Goal: Task Accomplishment & Management: Manage account settings

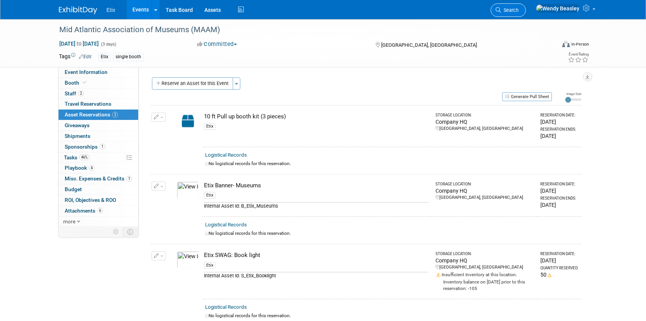
click at [501, 8] on icon at bounding box center [498, 9] width 5 height 5
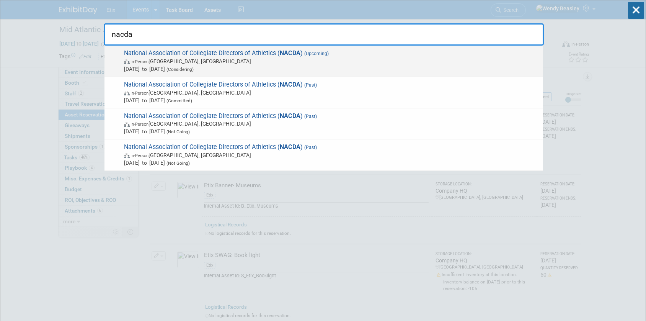
type input "nacda"
click at [299, 60] on span "In-Person Las Vegas, NV" at bounding box center [331, 61] width 415 height 8
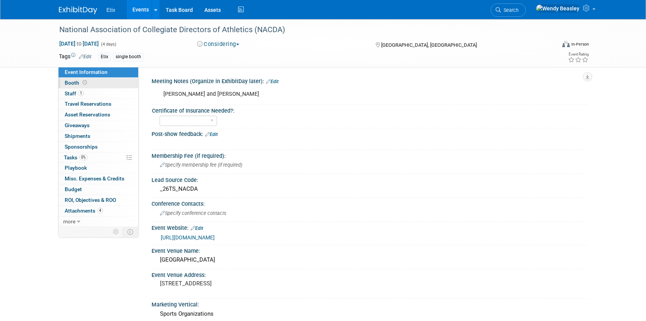
click at [69, 85] on span "Booth" at bounding box center [77, 83] width 24 height 6
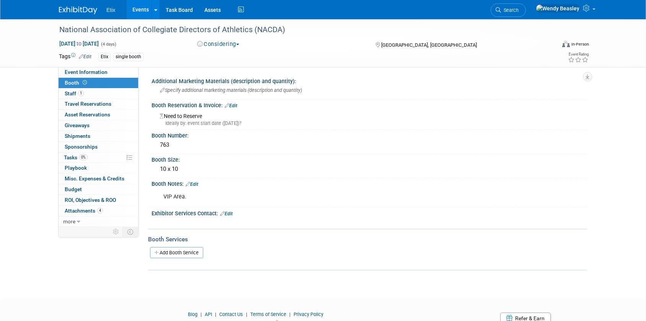
click at [195, 180] on div "Booth Notes: Edit" at bounding box center [369, 183] width 435 height 10
click at [197, 183] on link "Edit" at bounding box center [192, 183] width 13 height 5
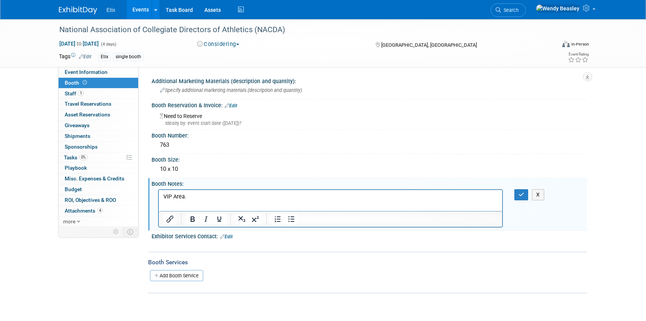
click at [204, 194] on p "VIP Area." at bounding box center [330, 196] width 334 height 8
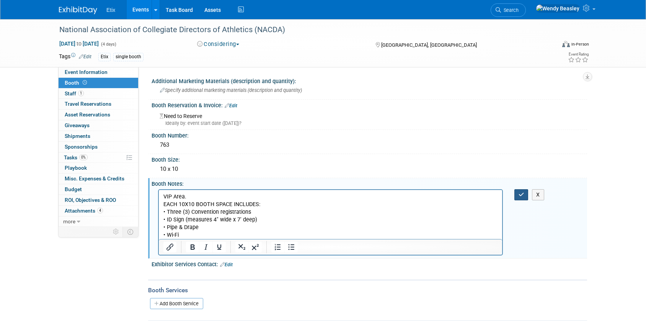
click at [519, 194] on icon "button" at bounding box center [522, 194] width 6 height 5
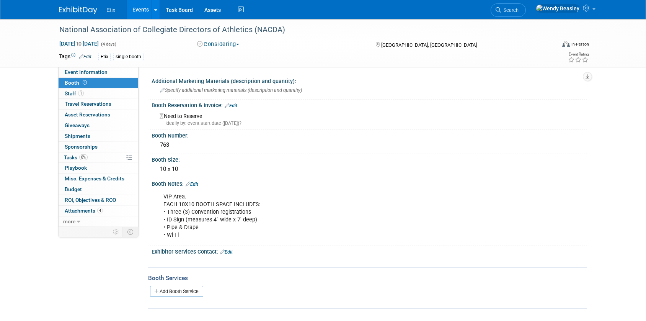
click at [236, 106] on link "Edit" at bounding box center [231, 105] width 13 height 5
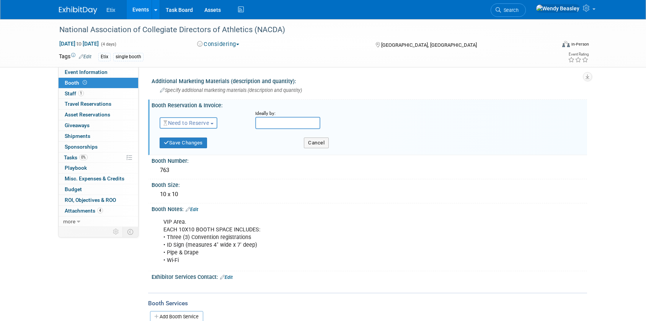
click at [204, 122] on span "Need to Reserve" at bounding box center [186, 123] width 46 height 6
click at [185, 144] on link "Reserved" at bounding box center [201, 146] width 82 height 11
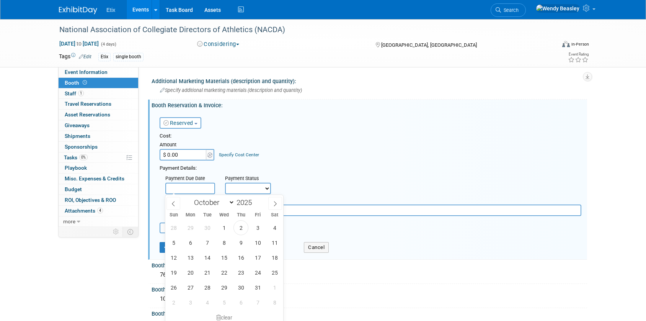
click at [189, 186] on input "text" at bounding box center [190, 188] width 50 height 11
click at [245, 185] on select "Not Paid Yet Partially Paid Paid in Full" at bounding box center [248, 188] width 46 height 11
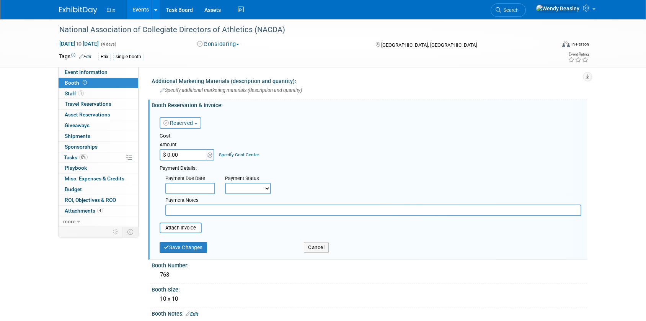
select select "1"
click at [225, 183] on select "Not Paid Yet Partially Paid Paid in Full" at bounding box center [248, 188] width 46 height 11
click at [188, 155] on input "$ 0.00" at bounding box center [184, 154] width 48 height 11
type input "$ 4,629.85"
click at [180, 228] on input "file" at bounding box center [155, 227] width 91 height 9
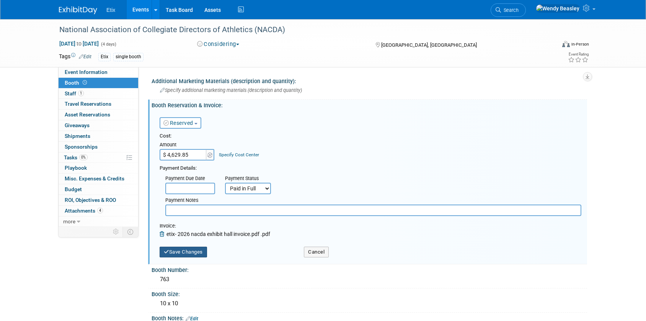
click at [198, 254] on button "Save Changes" at bounding box center [183, 251] width 47 height 11
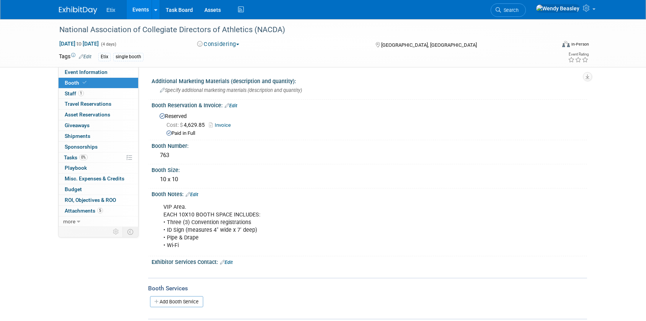
click at [222, 127] on link "Invoice" at bounding box center [222, 125] width 26 height 6
click at [232, 263] on link "Edit" at bounding box center [226, 261] width 13 height 5
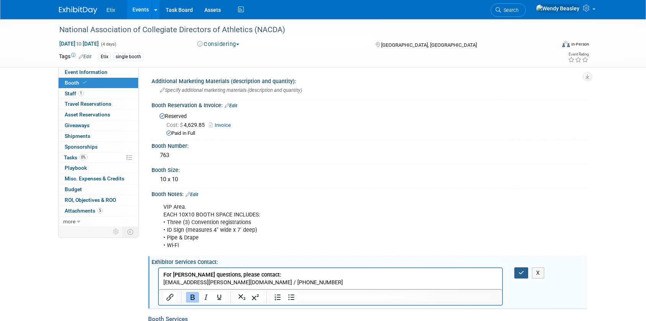
click at [521, 272] on icon "button" at bounding box center [522, 272] width 6 height 5
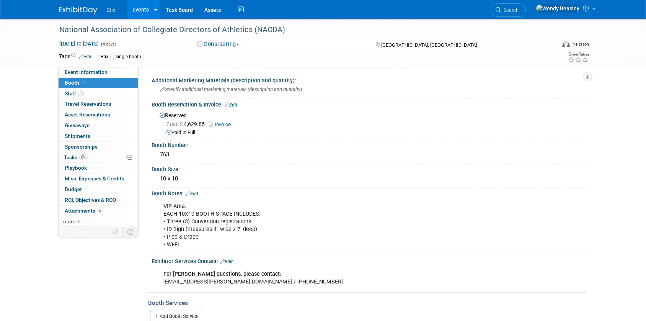
scroll to position [2, 0]
click at [88, 71] on span "Event Information" at bounding box center [86, 72] width 43 height 6
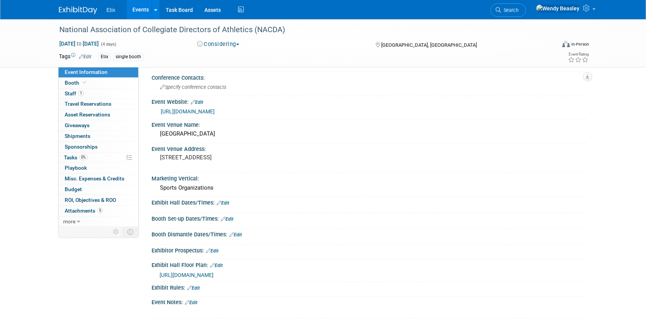
scroll to position [206, 0]
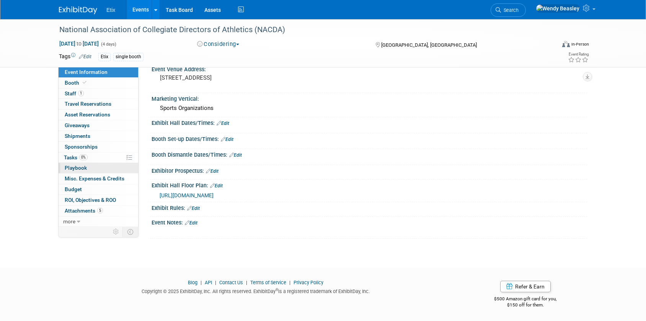
click at [72, 166] on span "Playbook 0" at bounding box center [76, 168] width 22 height 6
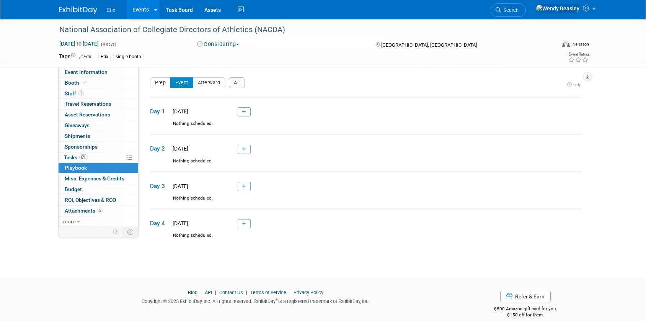
scroll to position [2, 0]
click at [244, 147] on icon at bounding box center [244, 147] width 4 height 5
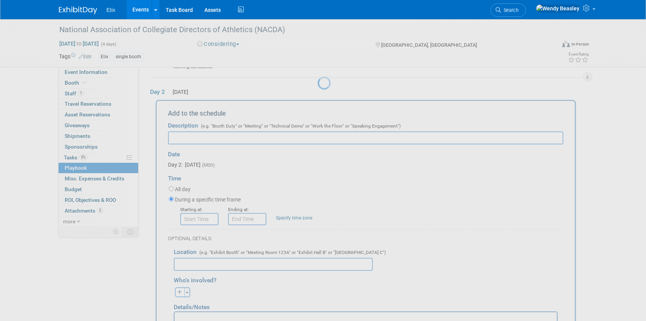
scroll to position [62, 0]
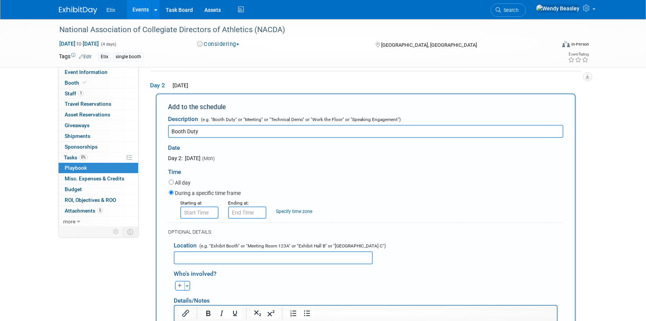
type input "Booth Duty"
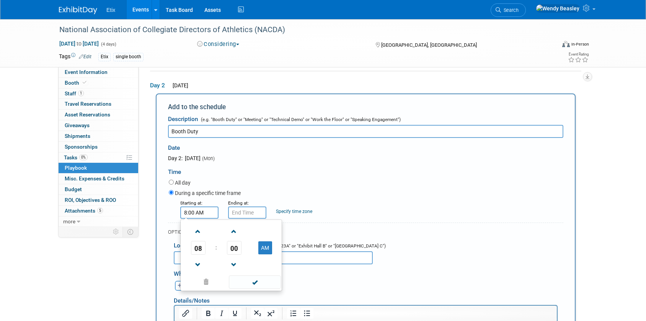
click at [196, 214] on input "8:00 AM" at bounding box center [199, 212] width 38 height 12
click at [197, 231] on span at bounding box center [197, 231] width 13 height 13
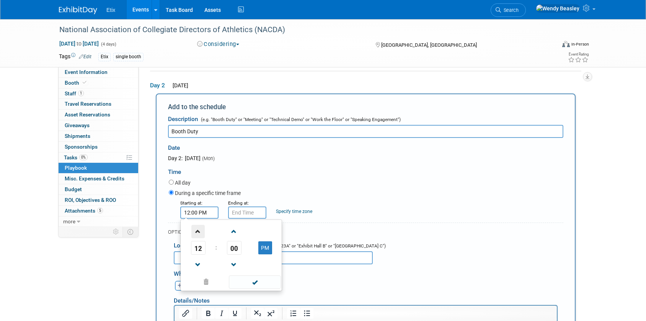
click at [197, 231] on span at bounding box center [197, 231] width 13 height 13
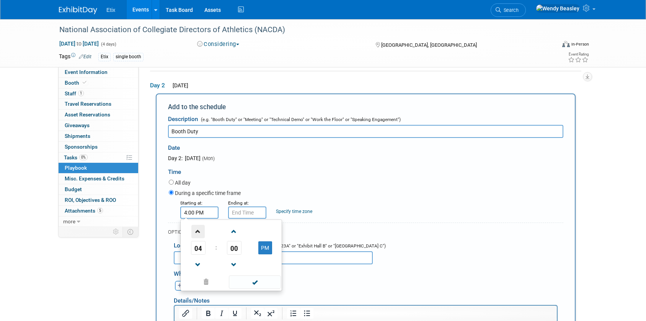
type input "5:00 PM"
click at [256, 286] on span at bounding box center [255, 281] width 52 height 13
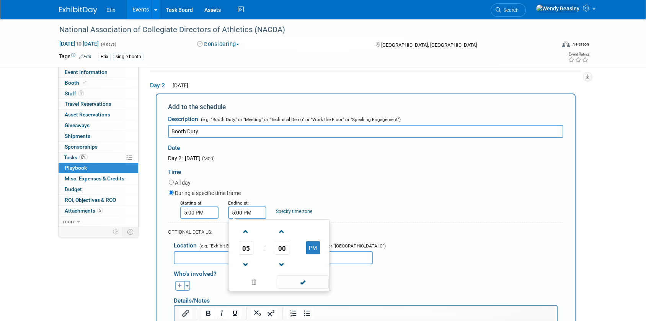
click at [239, 212] on input "5:00 PM" at bounding box center [247, 212] width 38 height 12
click at [244, 227] on span at bounding box center [245, 231] width 13 height 13
type input "8:00 PM"
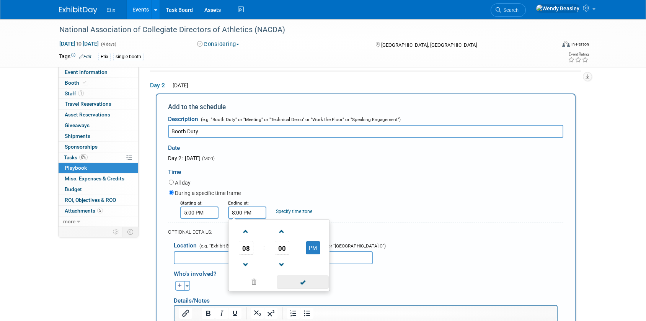
click at [303, 281] on span at bounding box center [303, 281] width 52 height 13
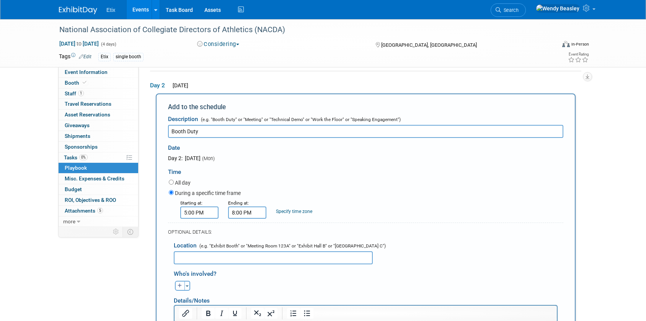
click at [218, 258] on input "text" at bounding box center [273, 257] width 199 height 13
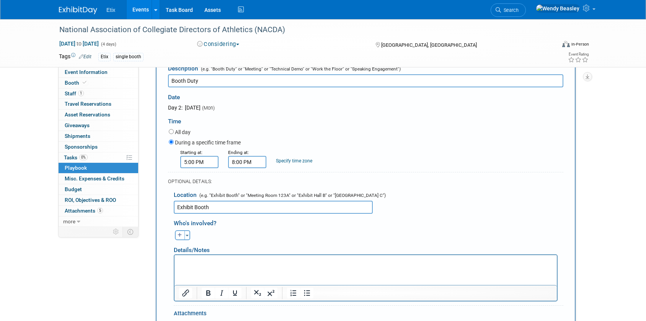
scroll to position [235, 0]
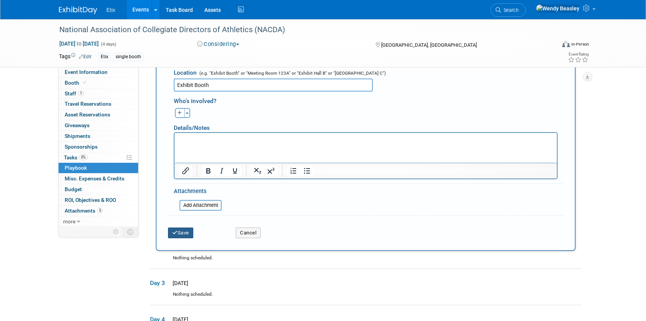
type input "Exhibit Booth"
click at [183, 231] on button "Save" at bounding box center [180, 232] width 25 height 11
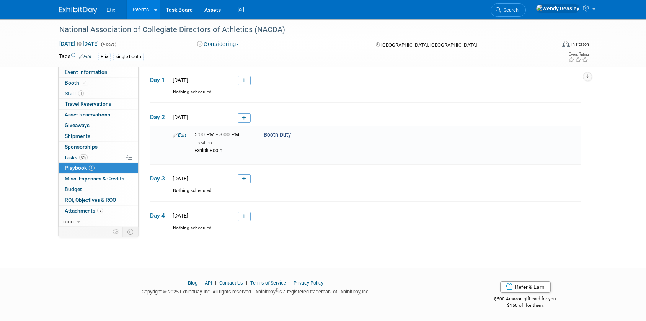
scroll to position [32, 0]
click at [246, 178] on link at bounding box center [244, 178] width 13 height 9
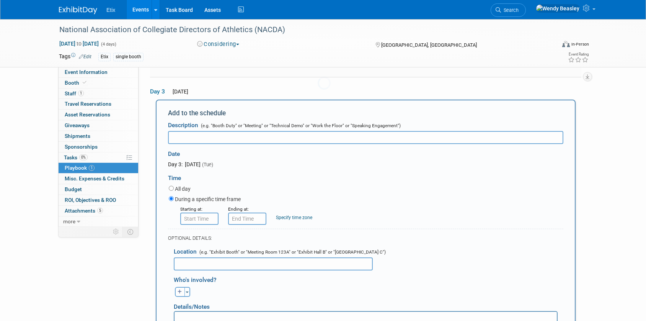
scroll to position [124, 0]
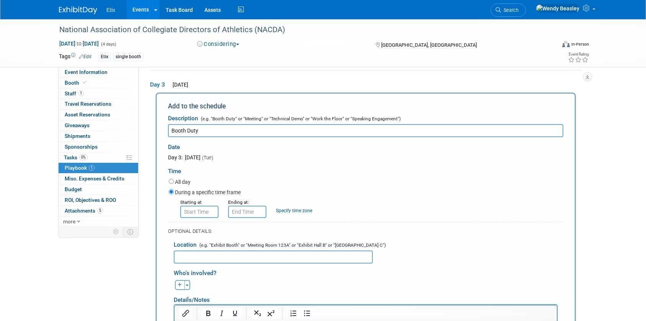
type input "Booth Duty"
click at [191, 213] on input "8:00 AM" at bounding box center [199, 212] width 38 height 12
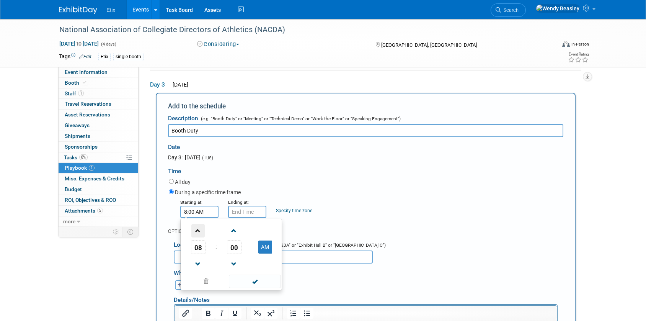
click at [197, 229] on span at bounding box center [197, 230] width 13 height 13
type input "12:00 PM"
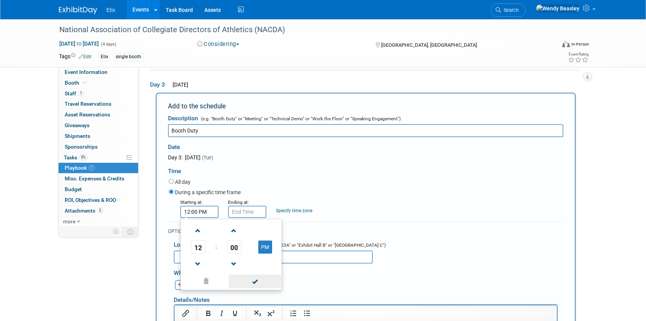
click at [253, 281] on span at bounding box center [255, 280] width 52 height 13
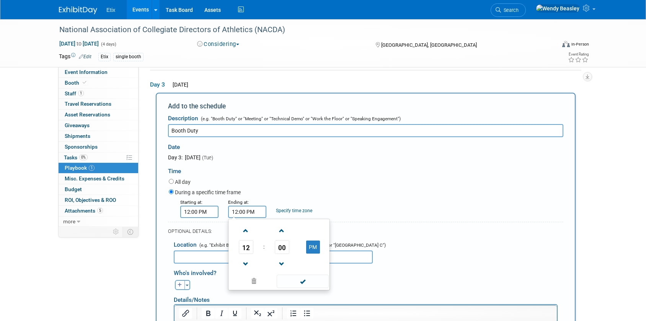
click at [253, 210] on input "12:00 PM" at bounding box center [247, 212] width 38 height 12
click at [246, 228] on span at bounding box center [245, 230] width 13 height 13
type input "2:00 PM"
click at [309, 285] on span at bounding box center [303, 280] width 52 height 13
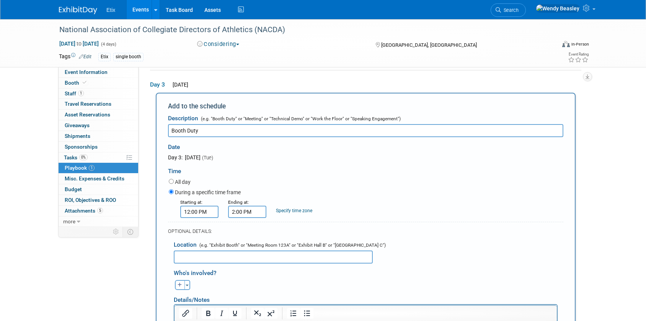
click at [230, 259] on input "text" at bounding box center [273, 256] width 199 height 13
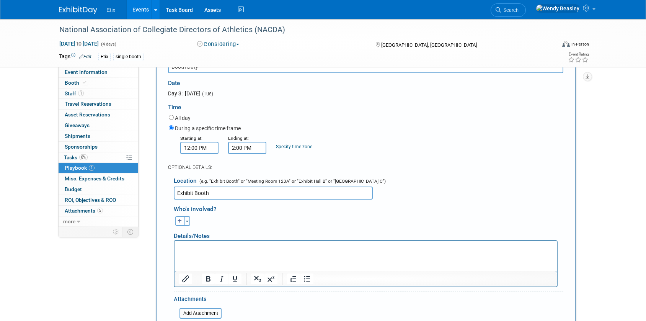
scroll to position [241, 0]
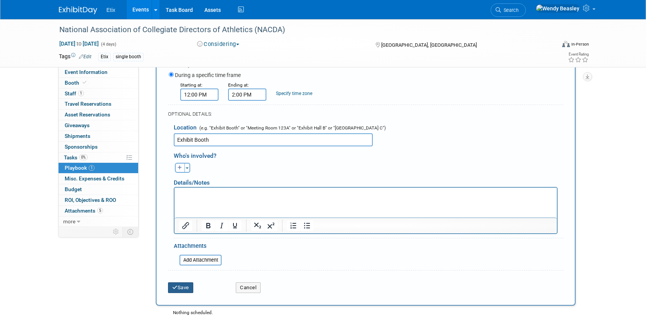
type input "Exhibit Booth"
click at [181, 285] on button "Save" at bounding box center [180, 287] width 25 height 11
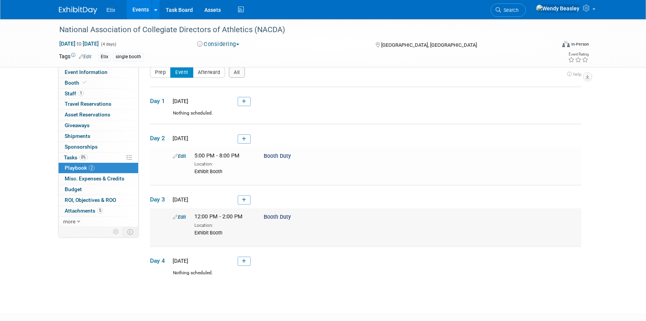
scroll to position [56, 0]
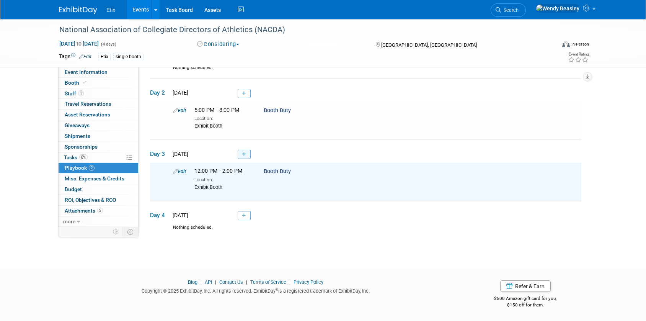
click at [247, 153] on link at bounding box center [244, 154] width 13 height 9
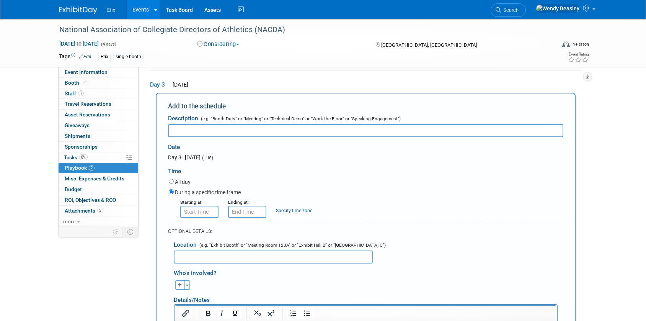
scroll to position [0, 0]
type input "Booth Duty"
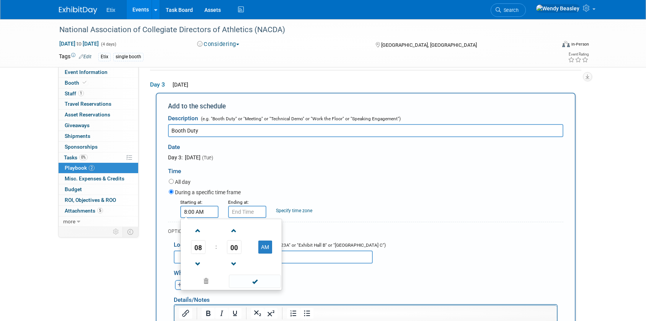
click at [205, 208] on input "8:00 AM" at bounding box center [199, 212] width 38 height 12
click at [198, 227] on span at bounding box center [197, 230] width 13 height 13
click at [199, 228] on span at bounding box center [197, 230] width 13 height 13
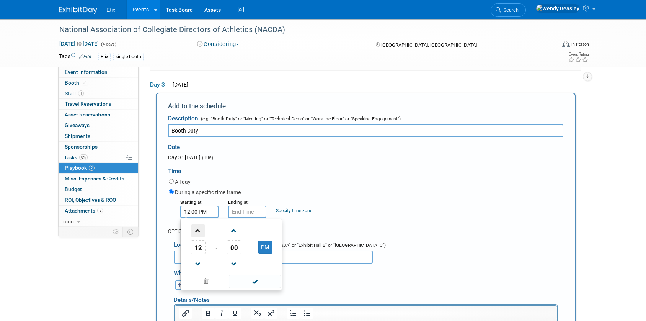
click at [199, 228] on span at bounding box center [197, 230] width 13 height 13
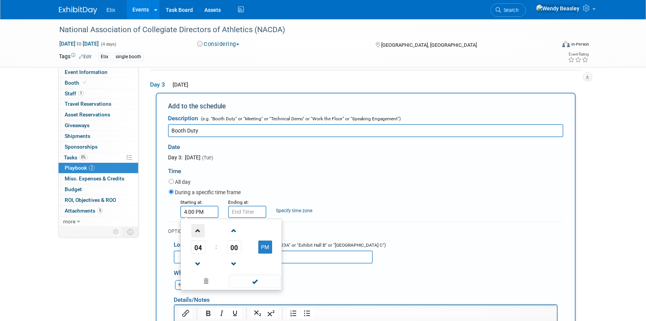
type input "5:00 PM"
drag, startPoint x: 246, startPoint y: 279, endPoint x: 249, endPoint y: 266, distance: 12.8
click at [246, 279] on span at bounding box center [255, 280] width 52 height 13
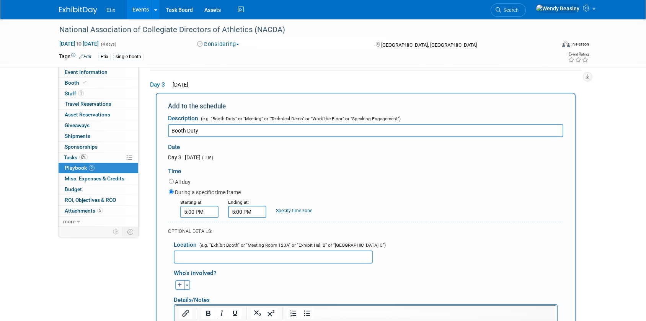
click at [243, 214] on input "5:00 PM" at bounding box center [247, 212] width 38 height 12
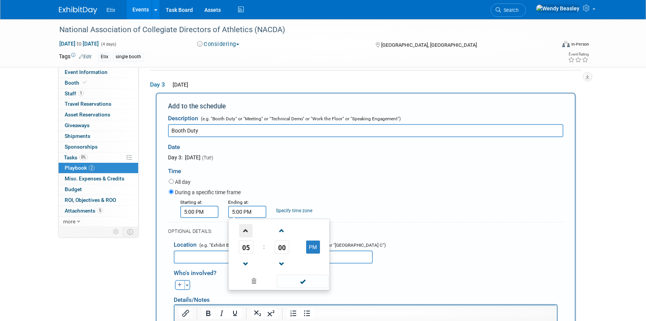
click at [245, 227] on span at bounding box center [245, 230] width 13 height 13
click at [246, 227] on span at bounding box center [245, 230] width 13 height 13
type input "8:00 PM"
click at [303, 284] on span at bounding box center [303, 280] width 52 height 13
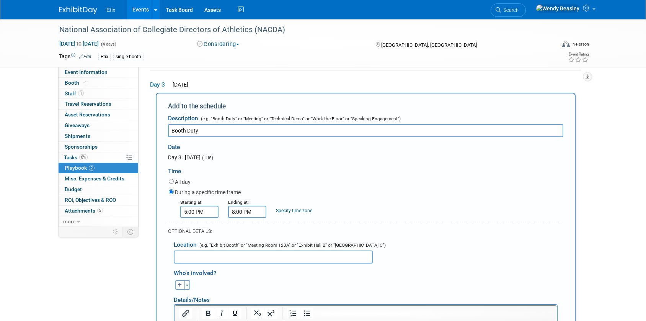
click at [238, 255] on input "text" at bounding box center [273, 256] width 199 height 13
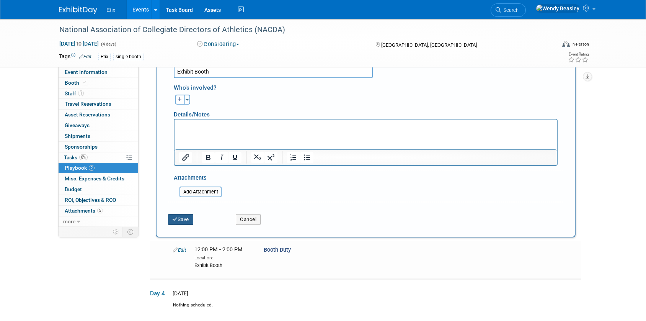
type input "Exhibit Booth"
click at [186, 217] on button "Save" at bounding box center [180, 219] width 25 height 11
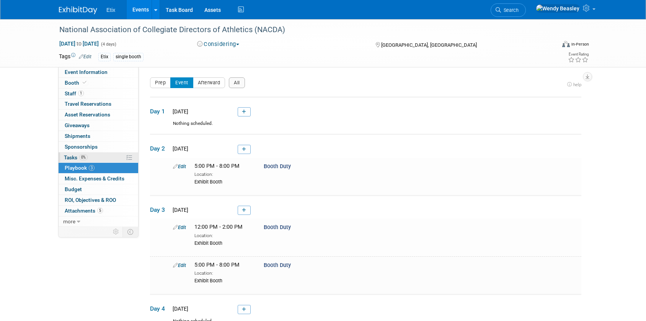
click at [80, 156] on span "0%" at bounding box center [83, 157] width 8 height 6
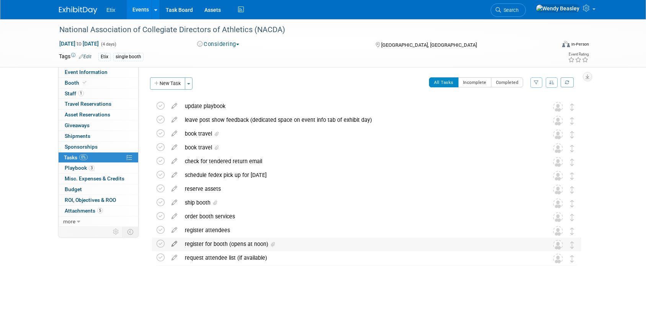
click at [173, 244] on icon at bounding box center [174, 242] width 13 height 10
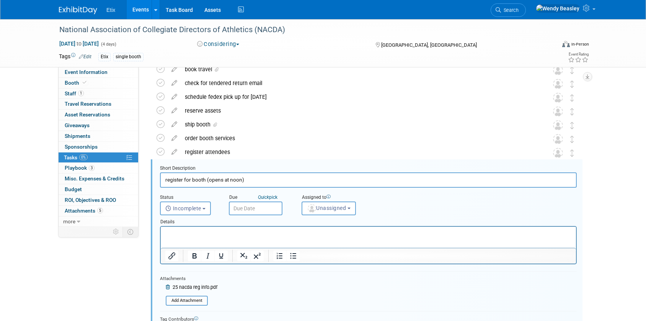
scroll to position [125, 0]
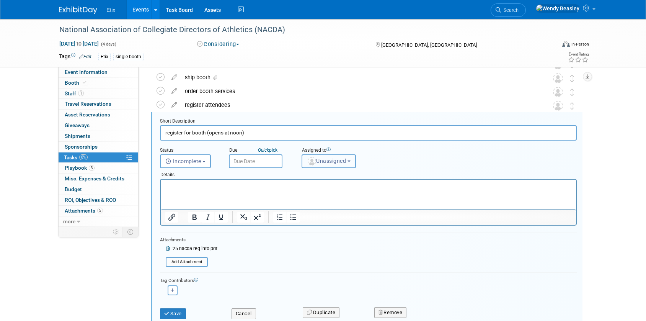
click at [341, 163] on span "Unassigned" at bounding box center [326, 161] width 39 height 6
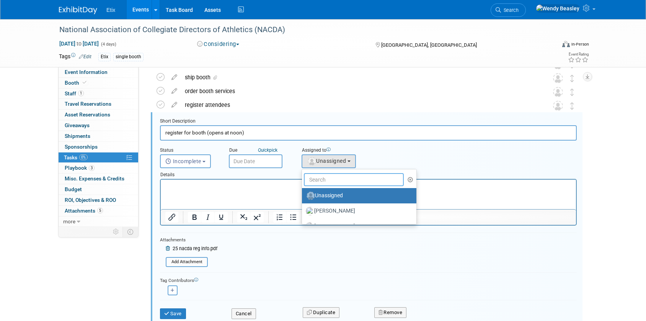
click at [340, 177] on input "text" at bounding box center [354, 179] width 100 height 13
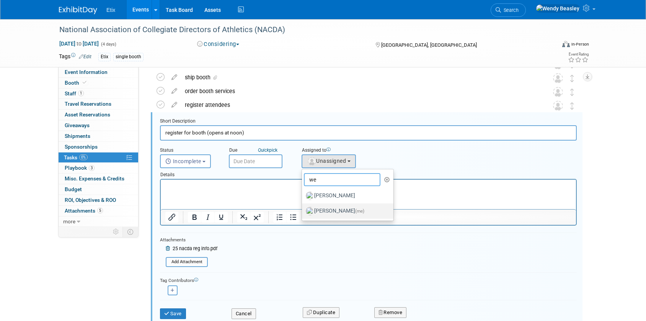
type input "we"
drag, startPoint x: 343, startPoint y: 209, endPoint x: 145, endPoint y: 3, distance: 286.6
click at [343, 209] on label "Wendy Beasley (me)" at bounding box center [346, 211] width 80 height 12
click at [303, 209] on input "Wendy Beasley (me)" at bounding box center [300, 209] width 5 height 5
select select "67d77b69-99bf-450c-bf82-adffa46a8a34"
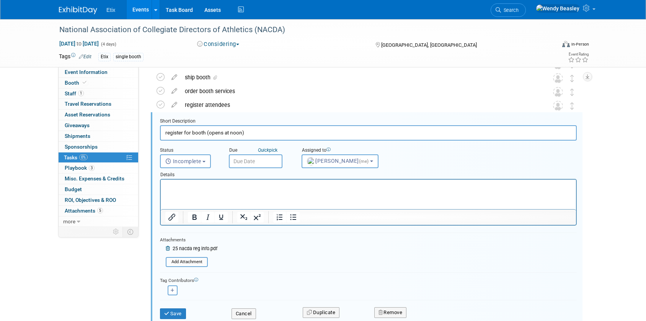
drag, startPoint x: 206, startPoint y: 133, endPoint x: 324, endPoint y: 139, distance: 118.4
click at [324, 139] on input "register for booth (opens at noon)" at bounding box center [368, 132] width 417 height 15
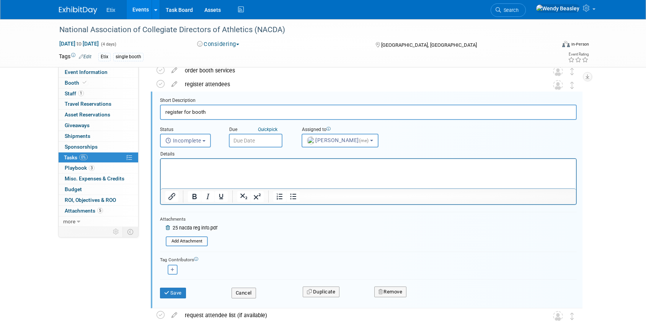
scroll to position [144, 0]
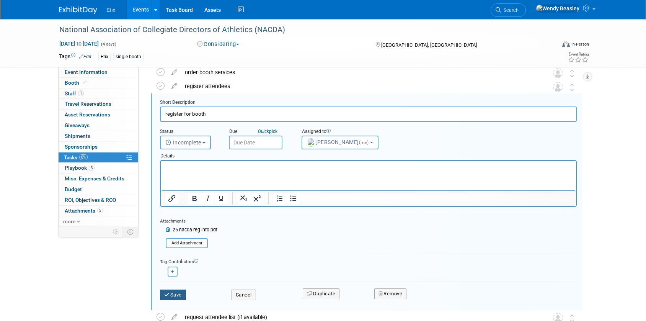
type input "register for booth"
click at [176, 292] on button "Save" at bounding box center [173, 294] width 26 height 11
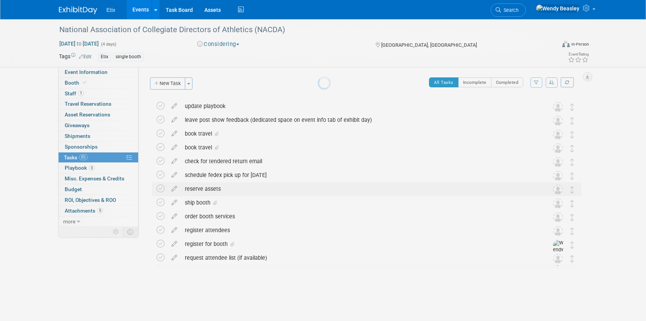
scroll to position [0, 0]
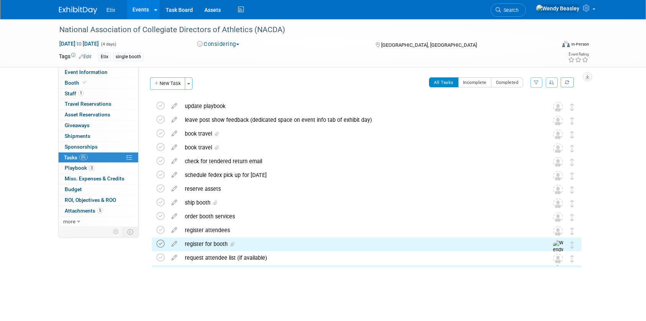
click at [159, 242] on icon at bounding box center [161, 244] width 8 height 8
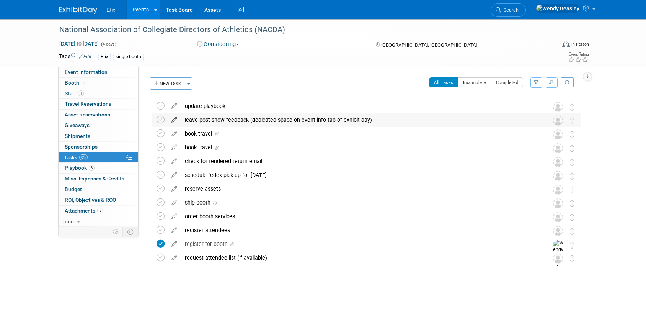
click at [177, 117] on icon at bounding box center [174, 118] width 13 height 10
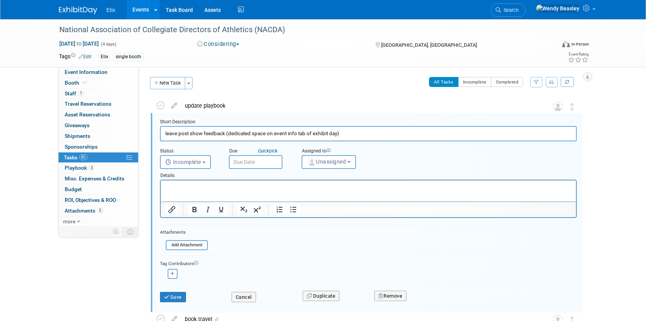
scroll to position [1, 0]
click at [224, 133] on input "leave post show feedback (dedicated space on event info tab of exhibit day)" at bounding box center [368, 132] width 417 height 15
click at [289, 132] on input "leave post show feedback including all orgs you met with (dedicated space on ev…" at bounding box center [368, 132] width 417 height 15
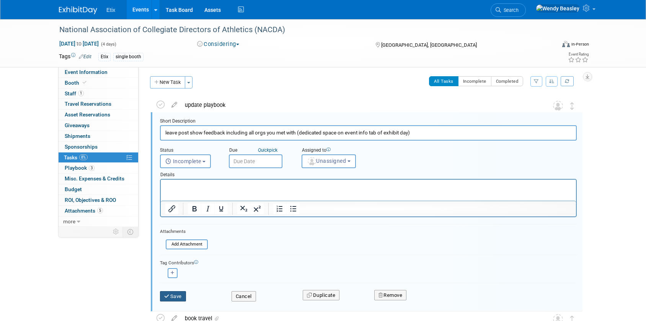
type input "leave post show feedback including all orgs you met with (dedicated space on ev…"
click at [175, 297] on button "Save" at bounding box center [173, 296] width 26 height 11
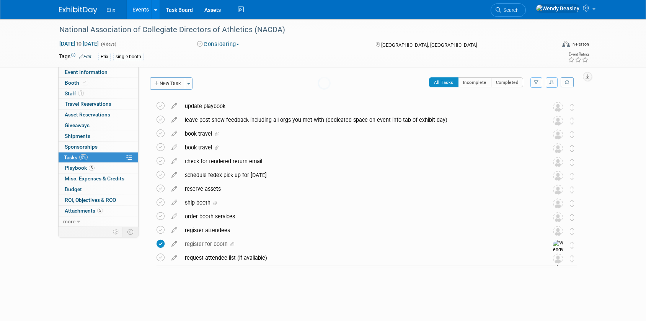
scroll to position [0, 0]
click at [139, 7] on link "Events" at bounding box center [141, 9] width 28 height 19
